Goal: Information Seeking & Learning: Learn about a topic

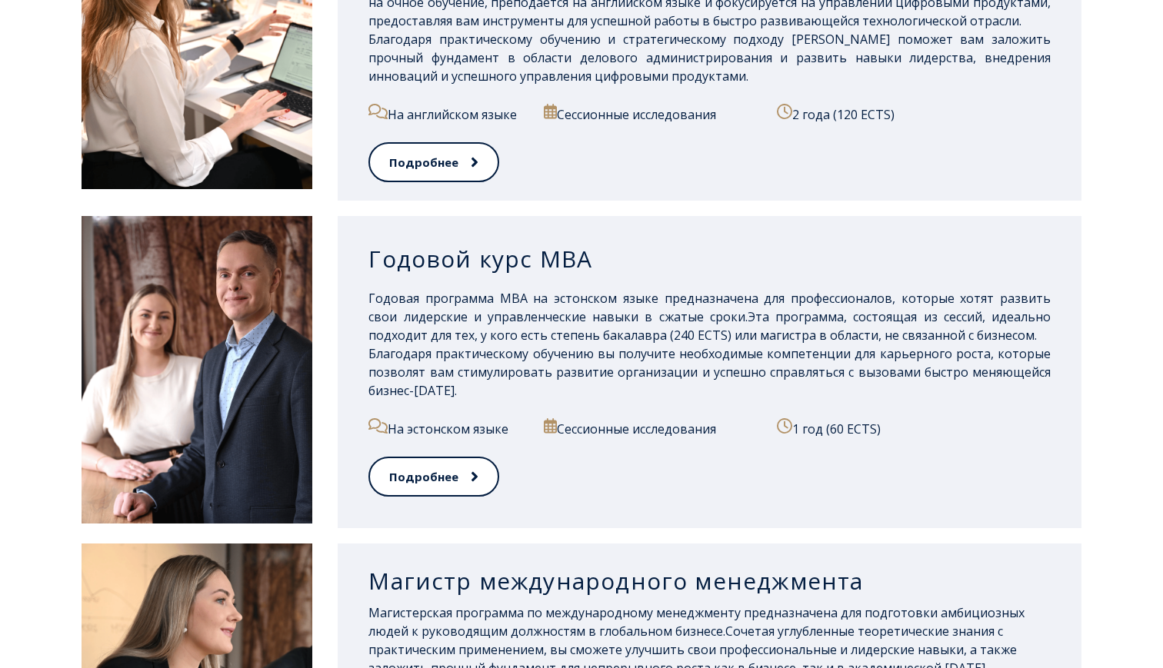
scroll to position [1340, 0]
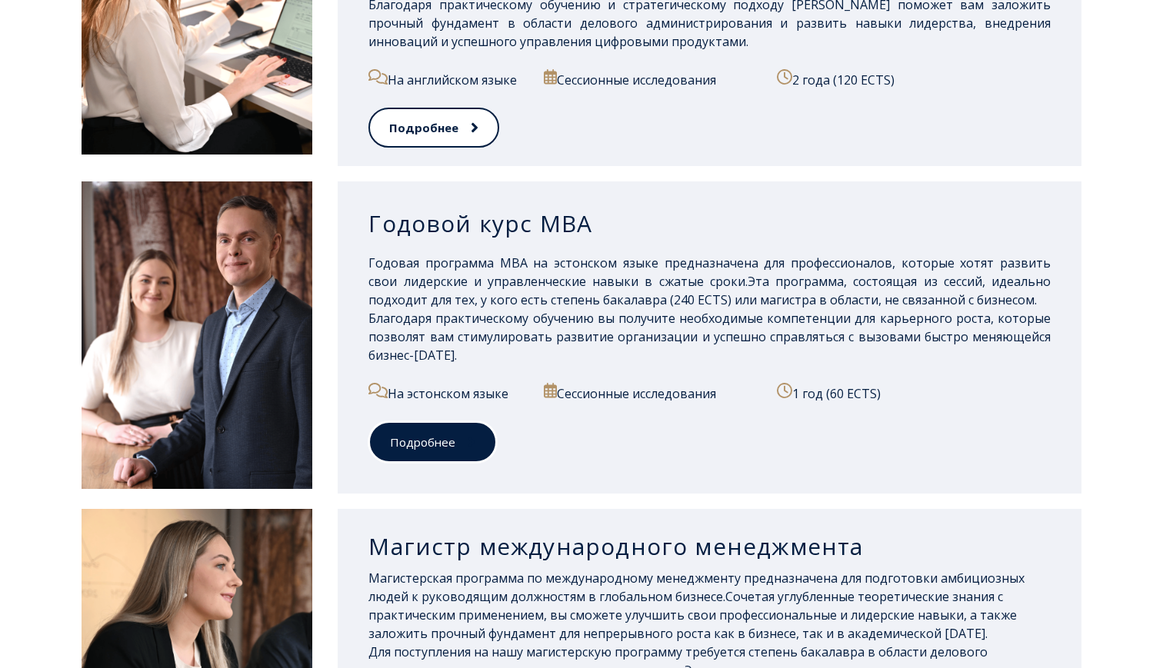
click at [475, 449] on link "Подробнее" at bounding box center [432, 443] width 128 height 42
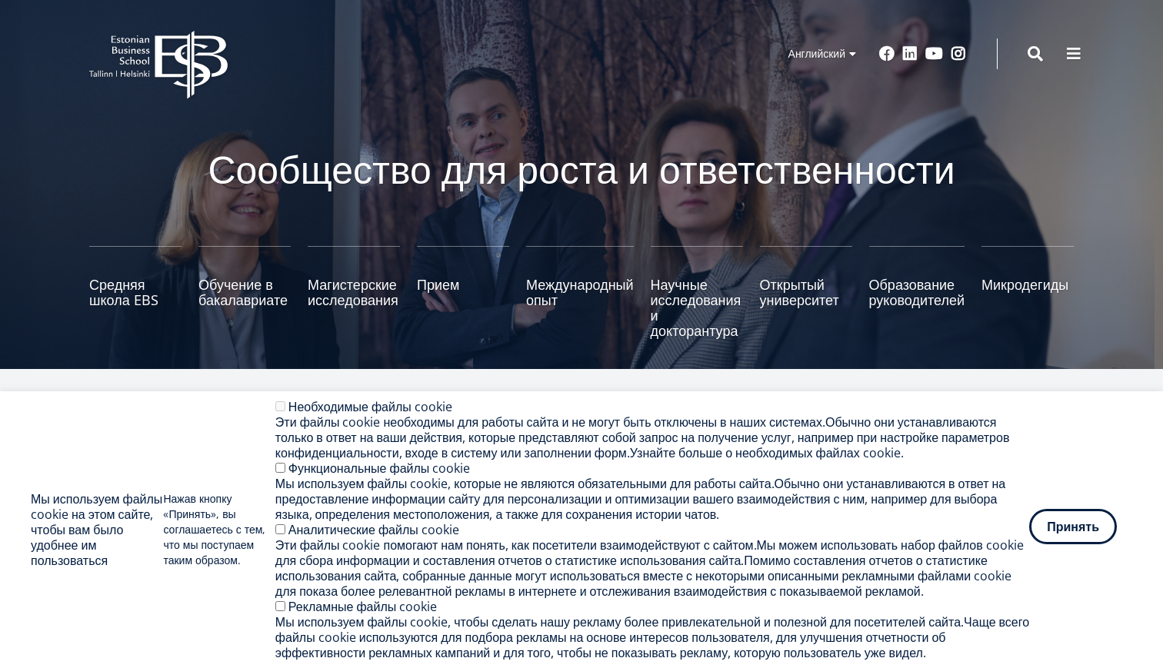
click at [1099, 518] on ya-tr-span "Принять" at bounding box center [1073, 526] width 52 height 17
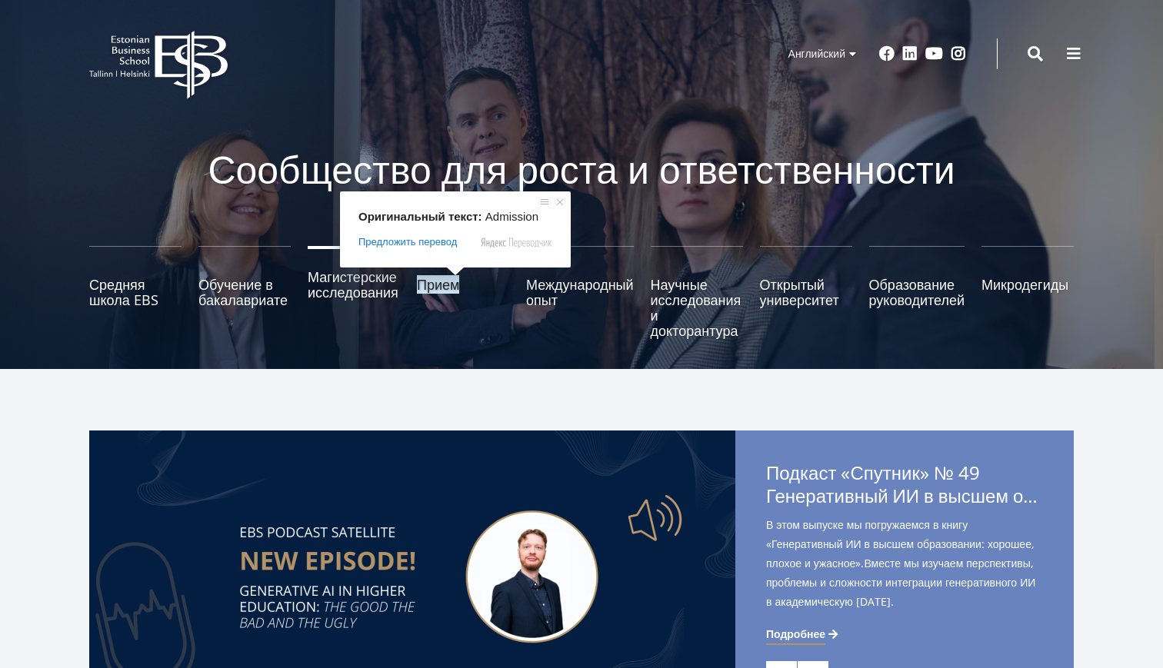
click at [350, 286] on ya-tr-span "Магистерские исследования" at bounding box center [353, 285] width 91 height 34
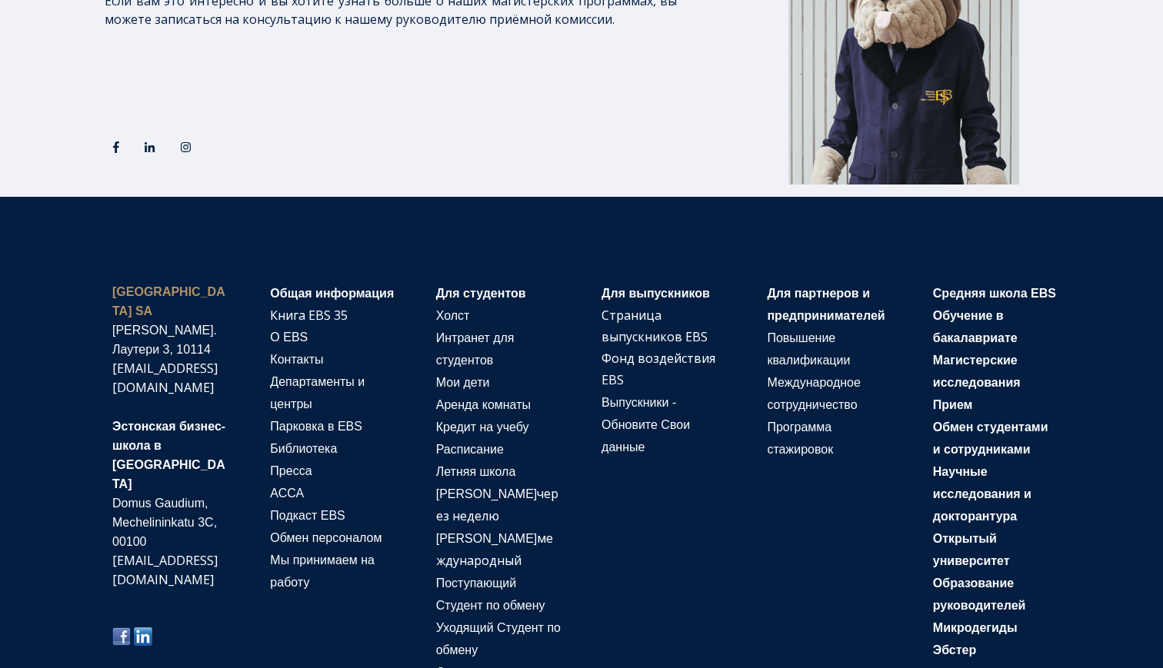
scroll to position [3041, 0]
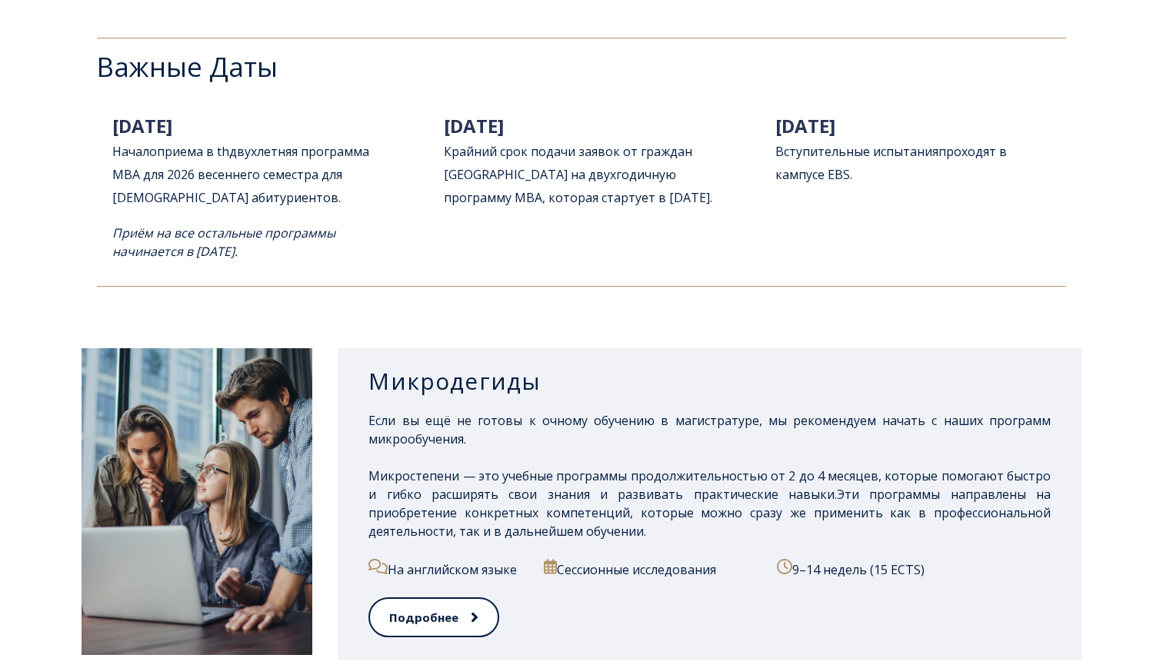
scroll to position [2161, 0]
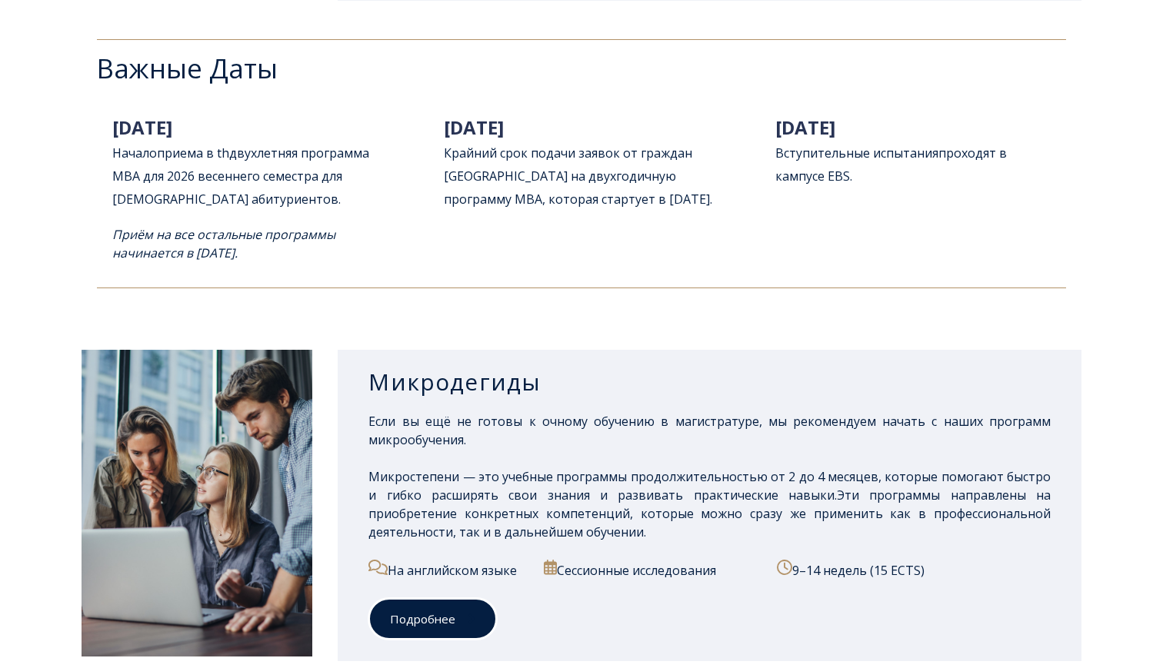
click at [415, 625] on ya-tr-span "Подробнее" at bounding box center [422, 620] width 65 height 18
